Goal: Task Accomplishment & Management: Manage account settings

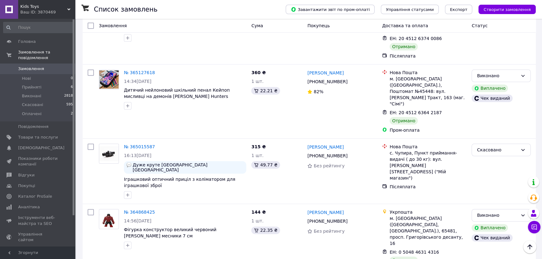
scroll to position [938, 0]
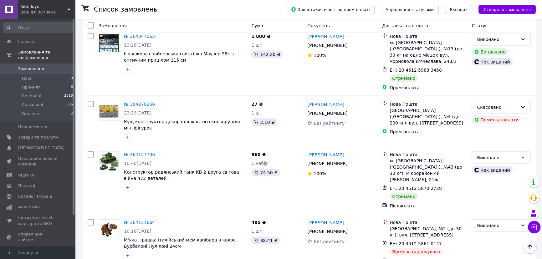
scroll to position [1734, 0]
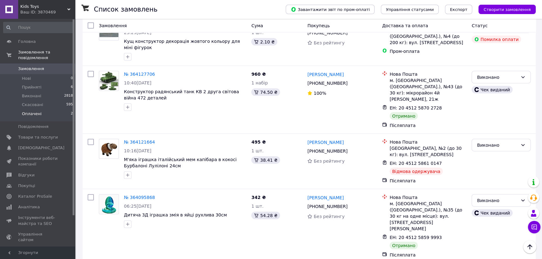
click at [34, 111] on span "Оплачені" at bounding box center [32, 114] width 20 height 6
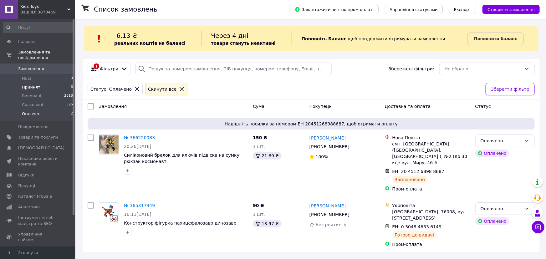
click at [45, 83] on li "Прийняті 6" at bounding box center [38, 87] width 77 height 9
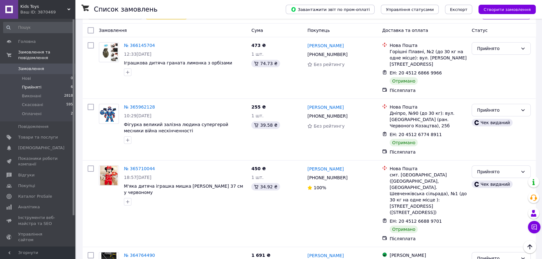
scroll to position [75, 0]
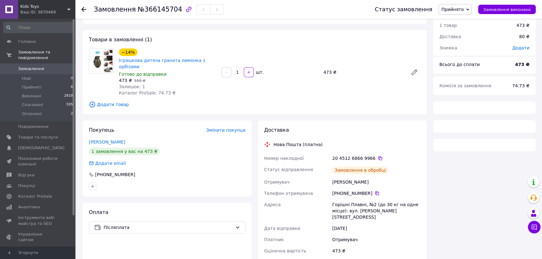
scroll to position [100, 0]
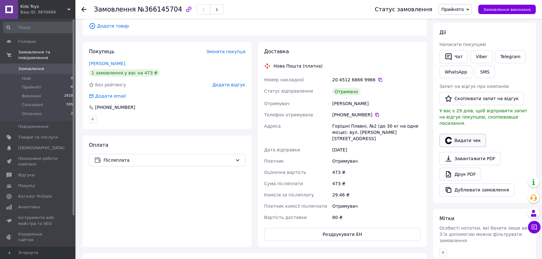
click at [462, 134] on button "Видати чек" at bounding box center [462, 140] width 47 height 13
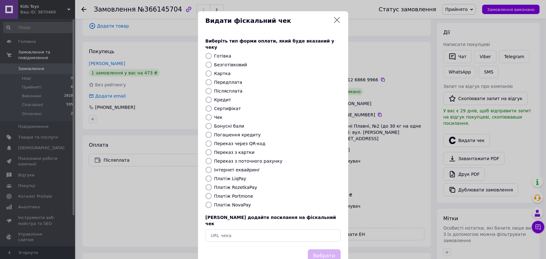
click at [205, 202] on input "Платіж NovaPay" at bounding box center [208, 205] width 6 height 6
radio input "true"
click at [324, 249] on button "Вибрати" at bounding box center [324, 255] width 33 height 13
